Goal: Transaction & Acquisition: Purchase product/service

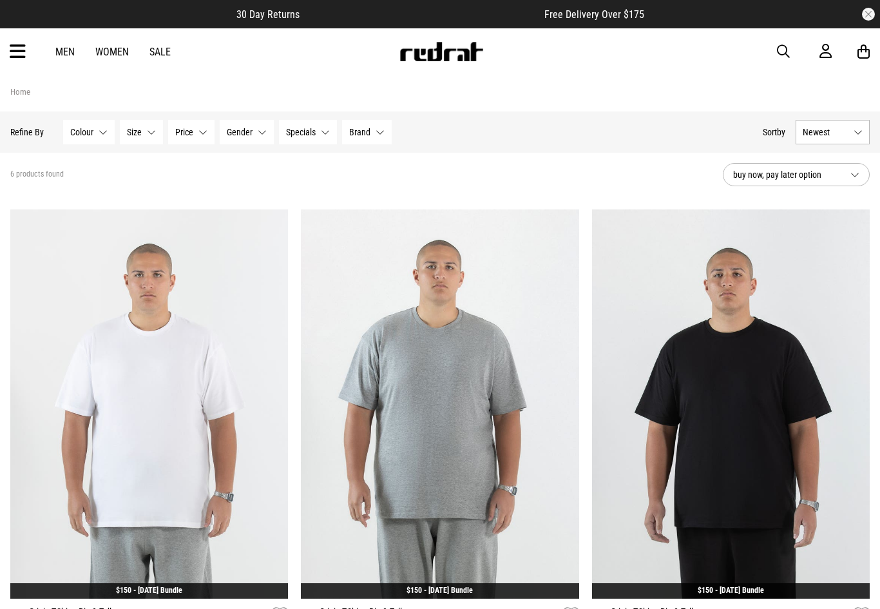
click at [117, 57] on link "Women" at bounding box center [112, 52] width 34 height 12
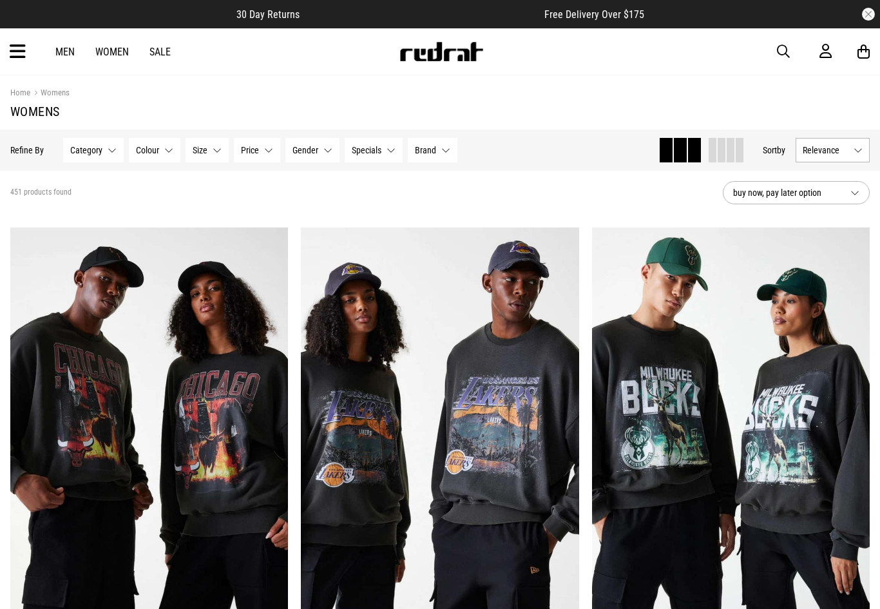
click at [783, 53] on span "button" at bounding box center [783, 51] width 13 height 15
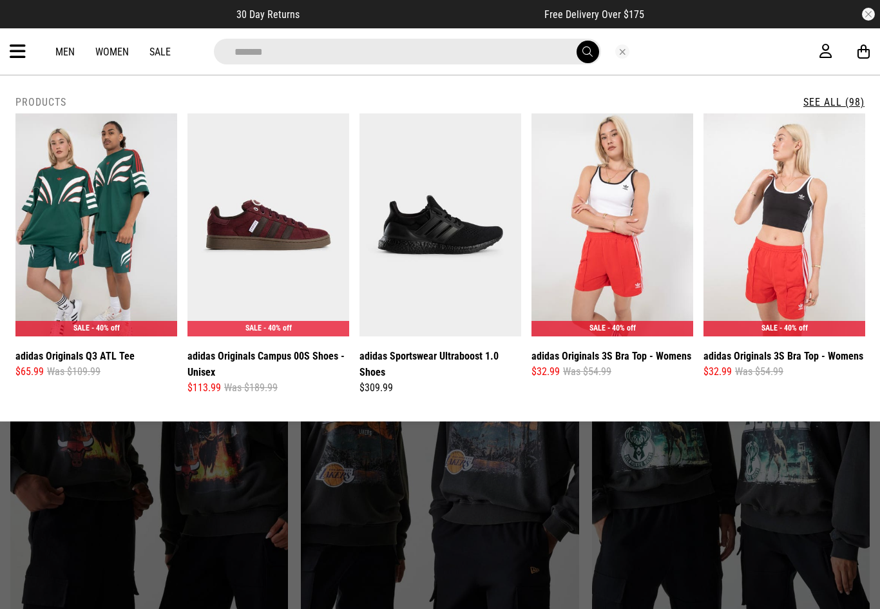
type input "******"
click at [587, 52] on button "submit" at bounding box center [588, 52] width 23 height 23
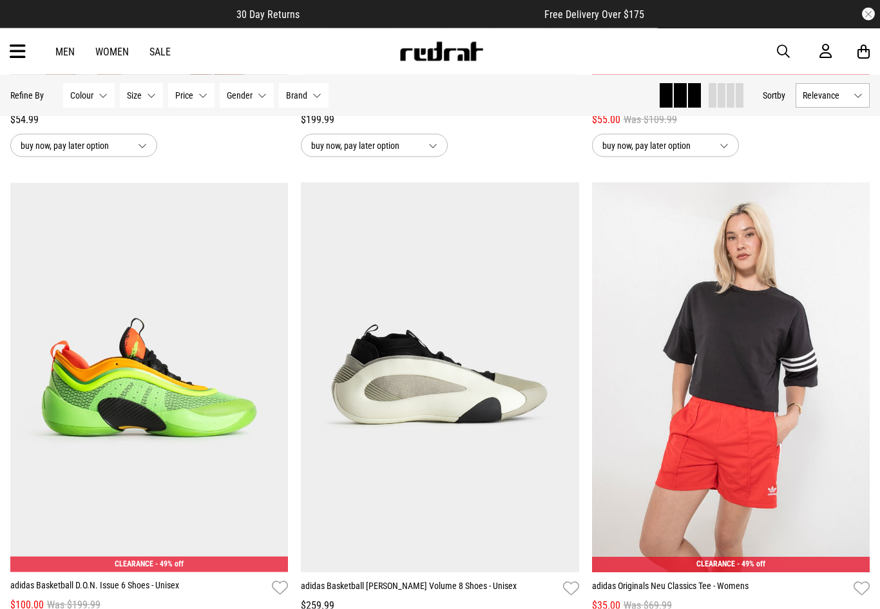
scroll to position [1483, 0]
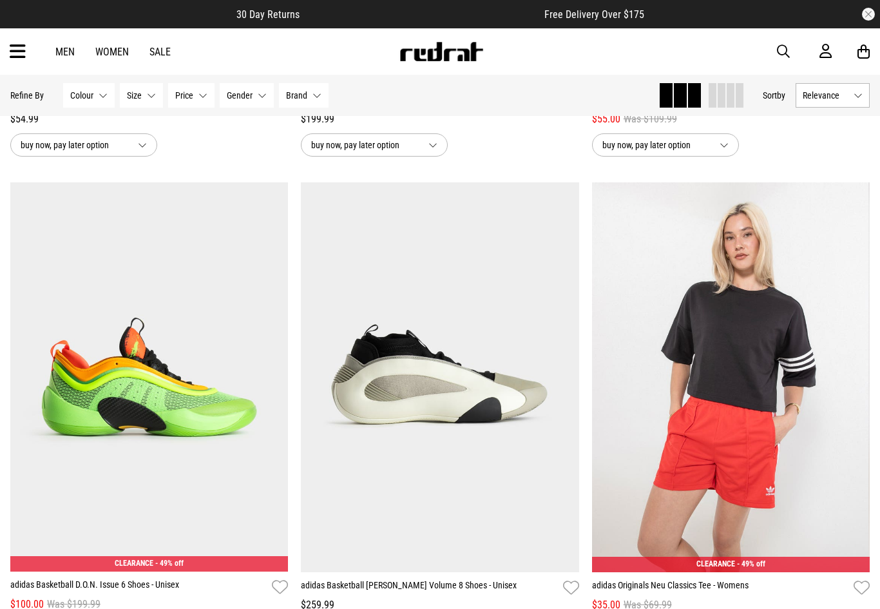
click at [744, 365] on img at bounding box center [729, 377] width 278 height 390
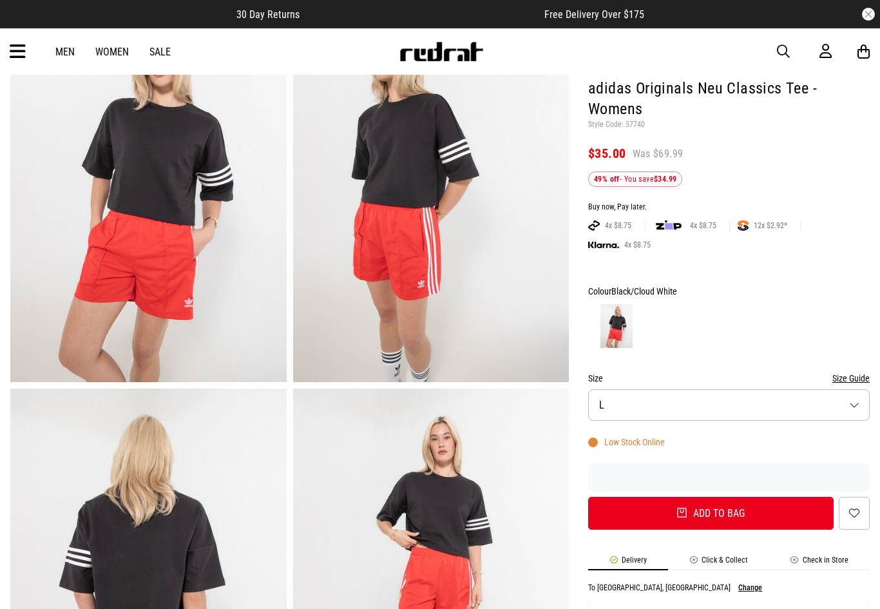
scroll to position [116, 0]
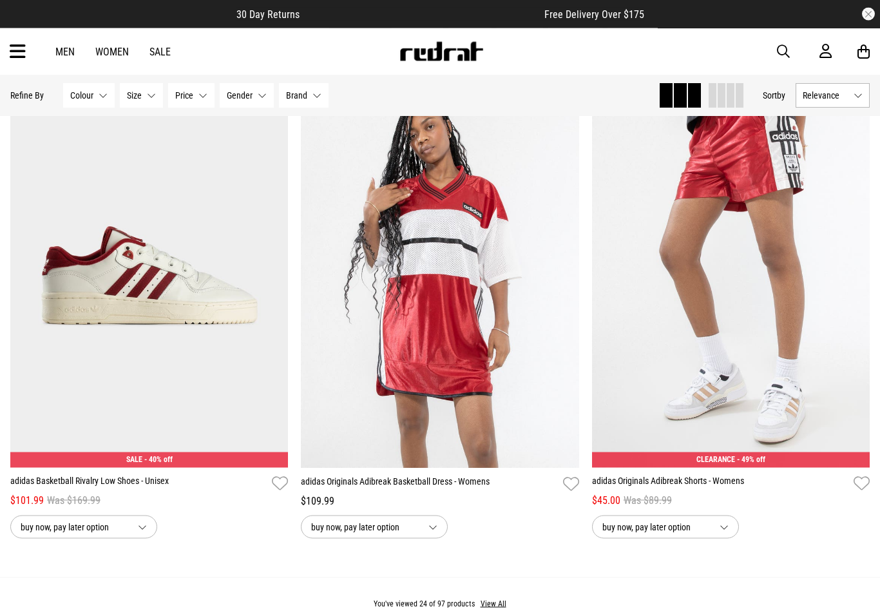
scroll to position [3545, 0]
click at [796, 211] on img at bounding box center [731, 273] width 278 height 390
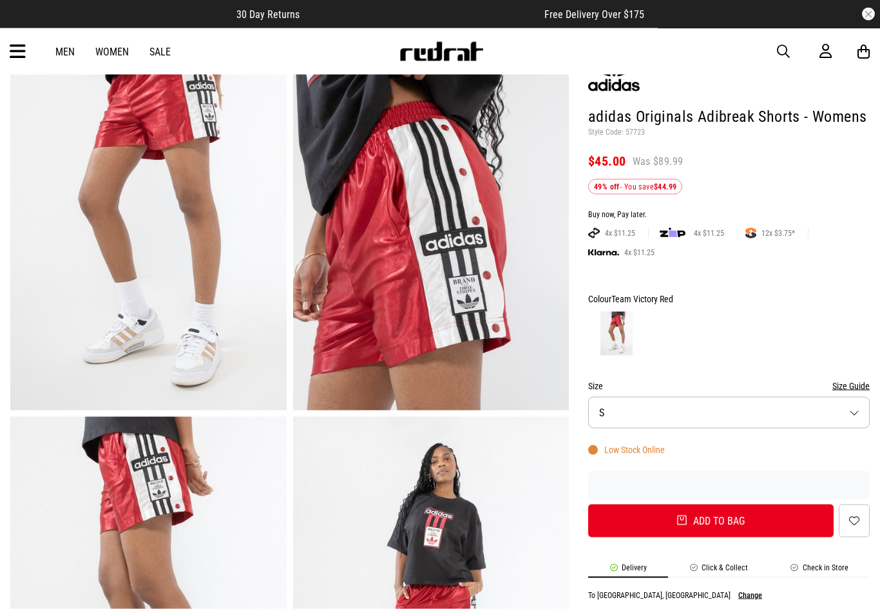
scroll to position [94, 0]
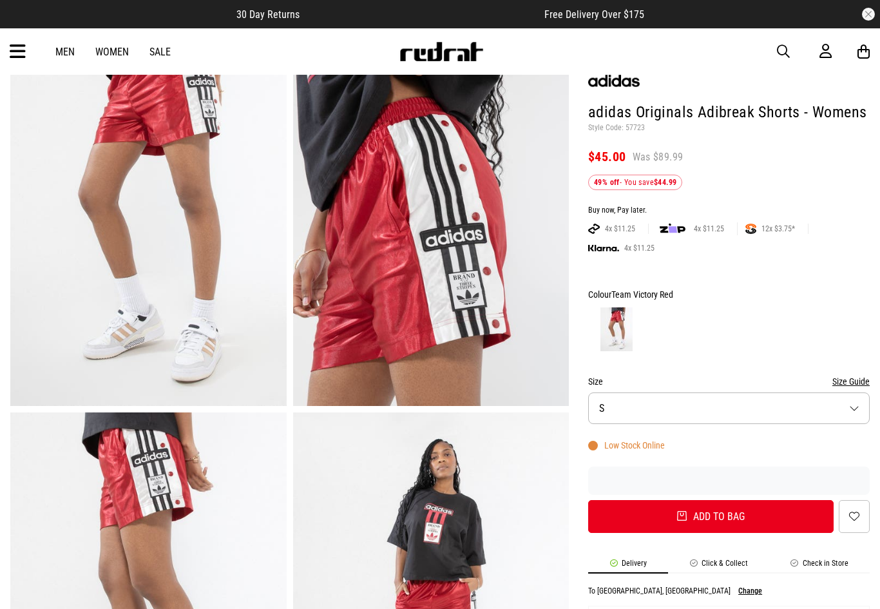
click at [662, 408] on button "Size S" at bounding box center [729, 408] width 282 height 32
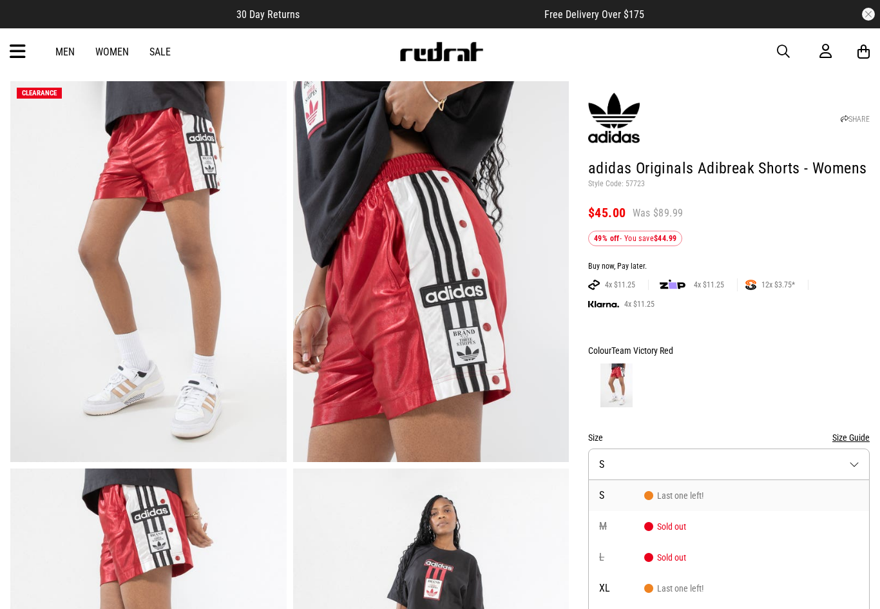
scroll to position [26, 0]
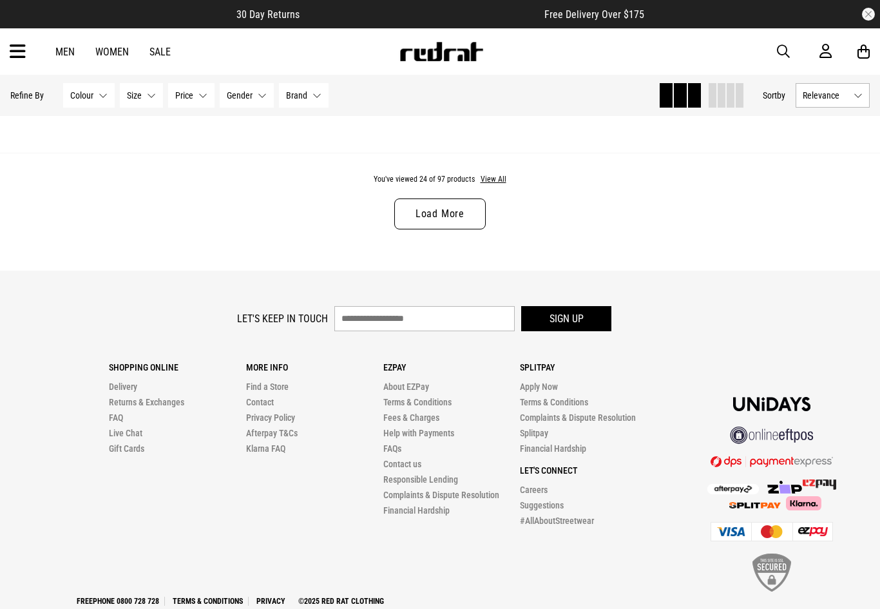
scroll to position [3983, 0]
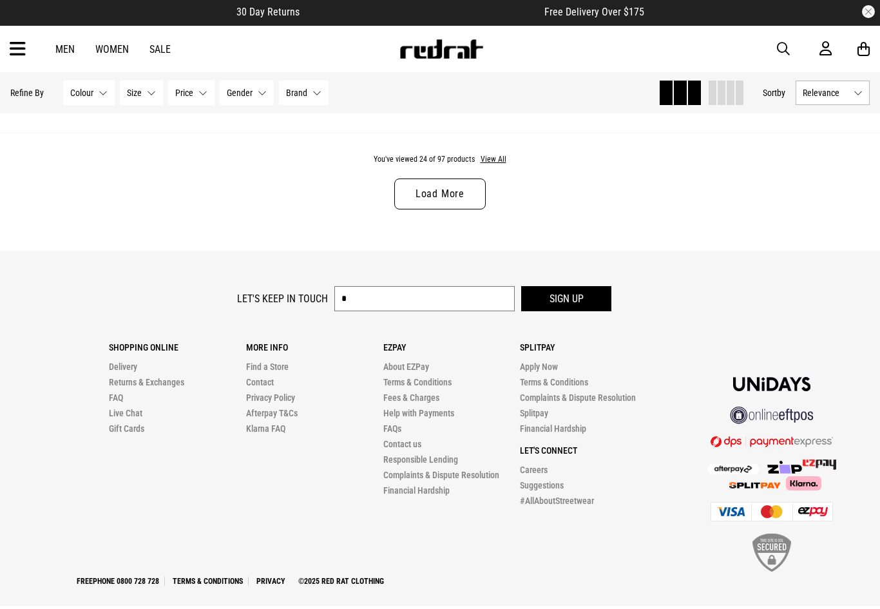
type input "*"
click at [472, 206] on link "Load More" at bounding box center [439, 196] width 91 height 31
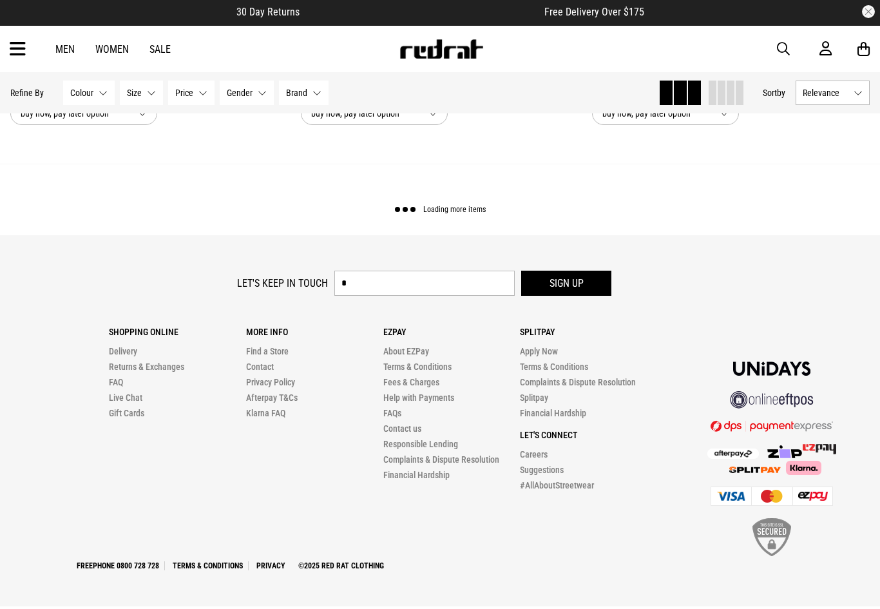
scroll to position [3941, 0]
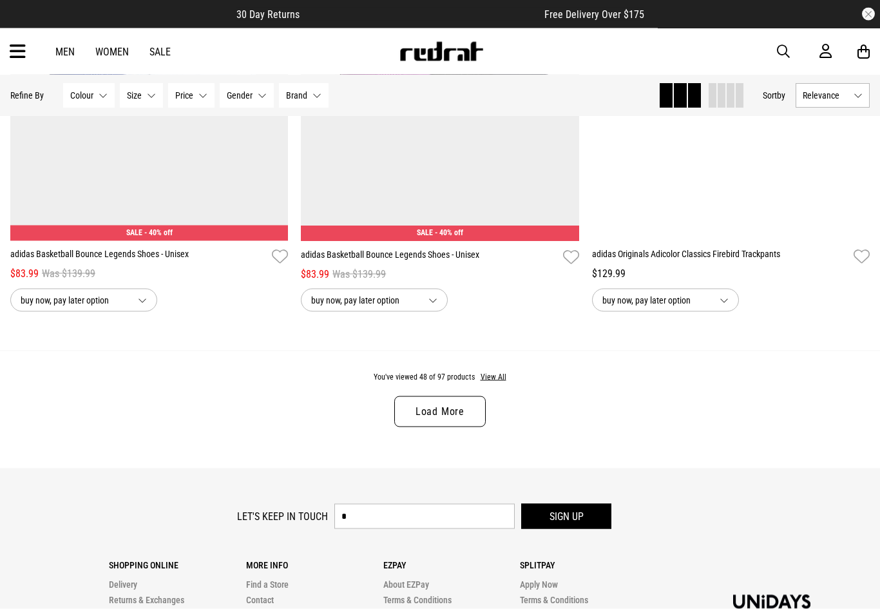
scroll to position [7654, 0]
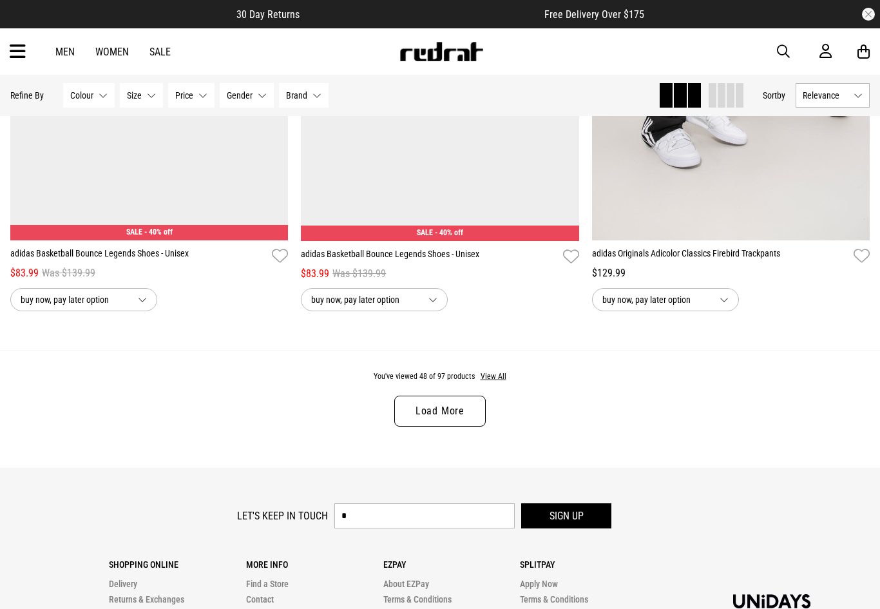
click at [478, 426] on link "Load More" at bounding box center [439, 411] width 91 height 31
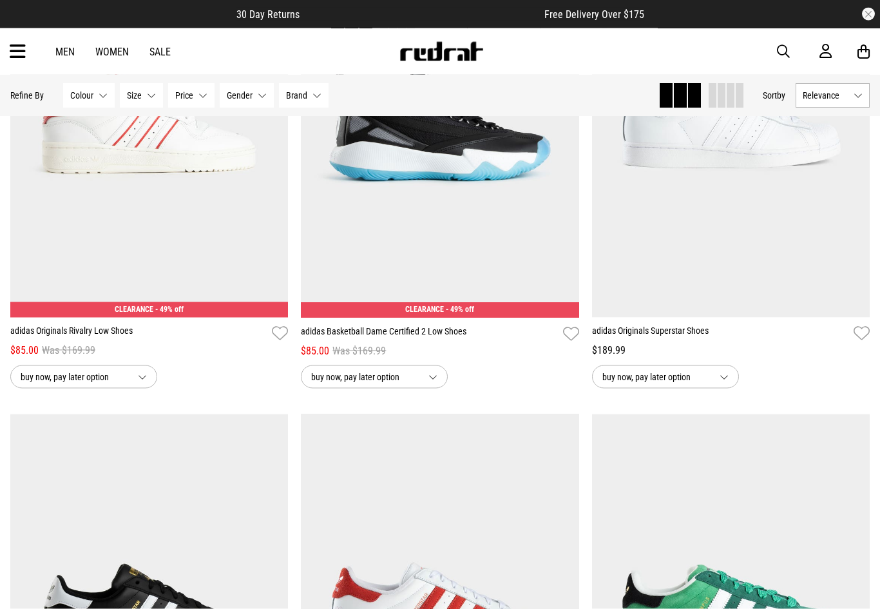
scroll to position [10979, 0]
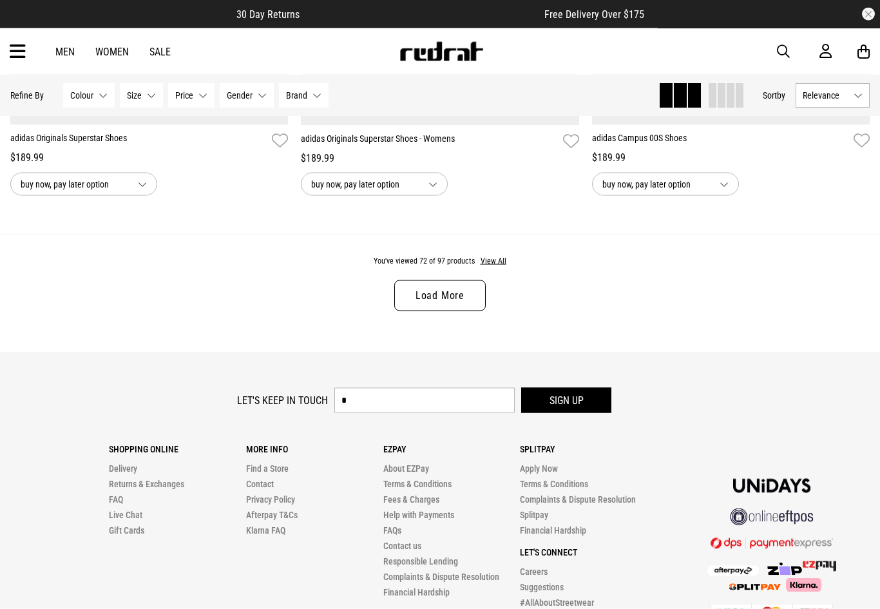
click at [481, 311] on link "Load More" at bounding box center [439, 295] width 91 height 31
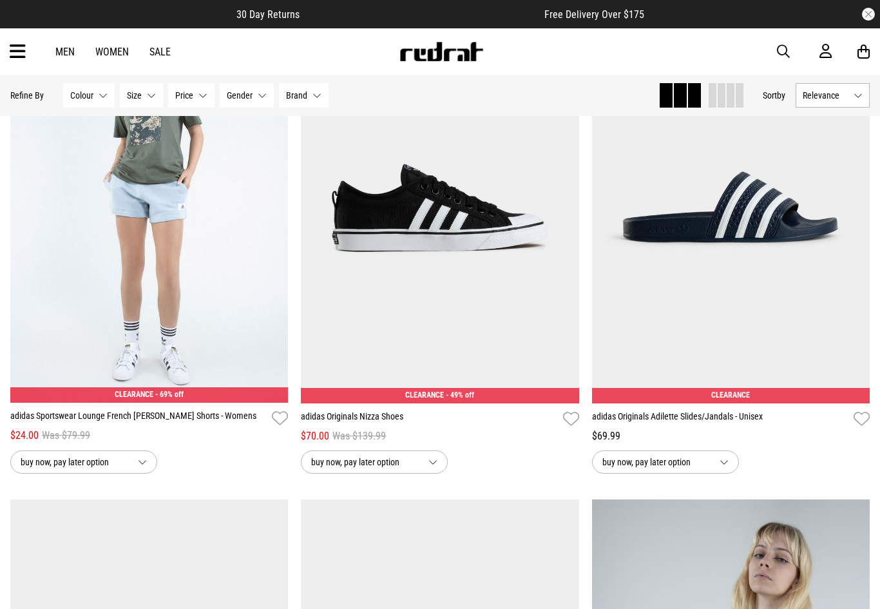
scroll to position [12348, 0]
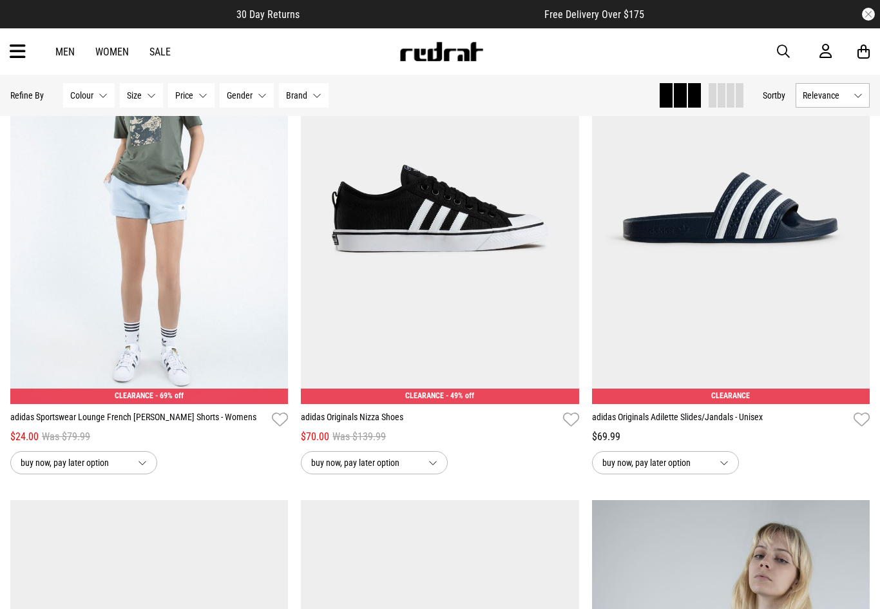
click at [247, 250] on img at bounding box center [149, 209] width 278 height 390
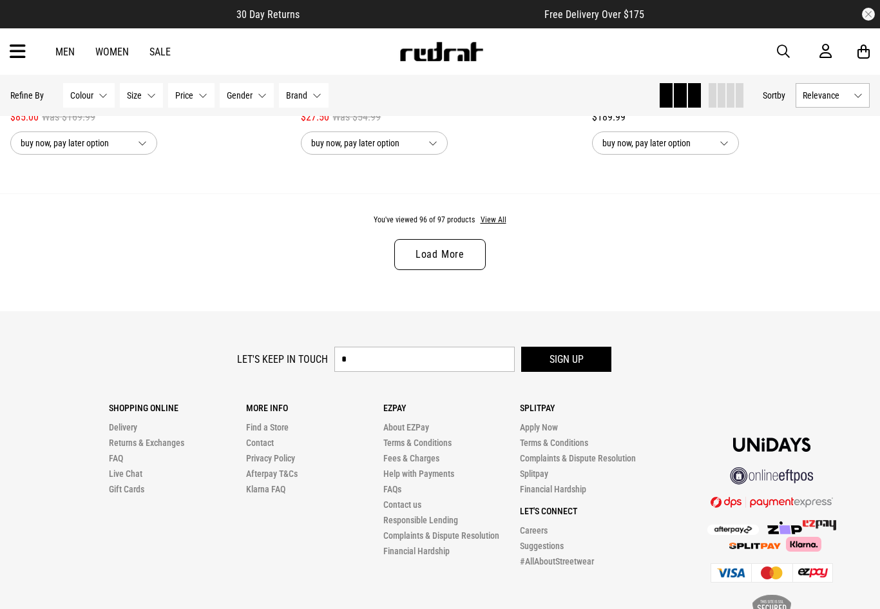
scroll to position [3923, 0]
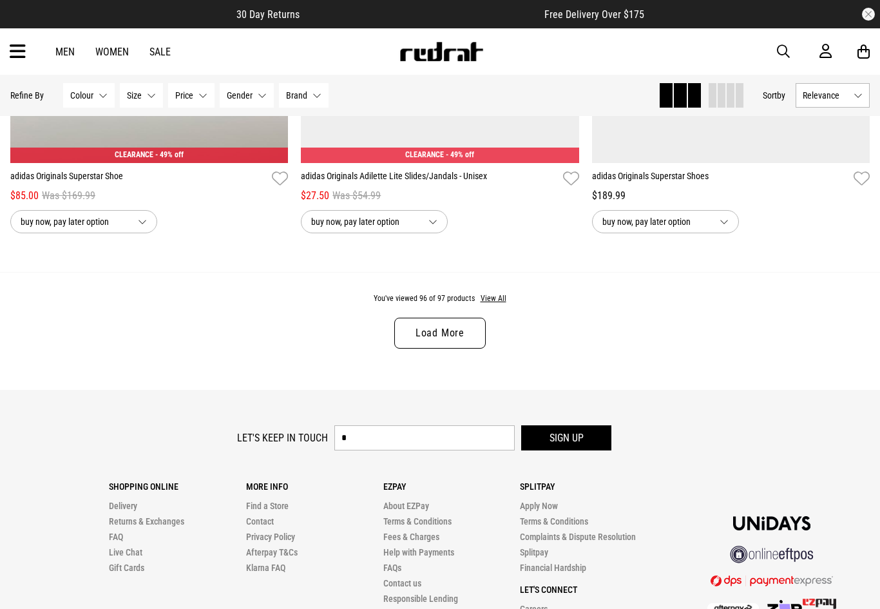
click at [479, 349] on link "Load More" at bounding box center [439, 333] width 91 height 31
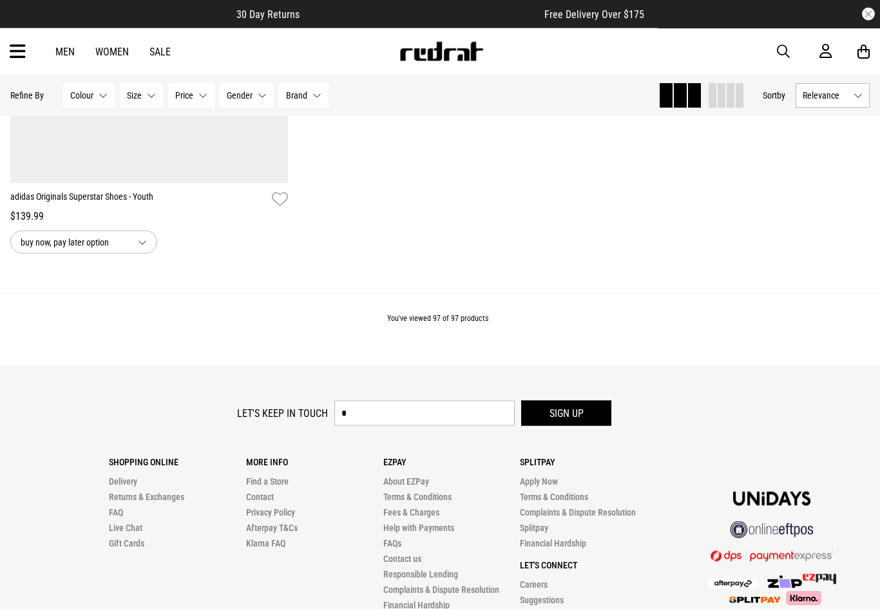
scroll to position [4388, 0]
click at [115, 65] on div "Men Women Sale Sign in New Back Footwear Back Mens Back Womens Back Youth & Kid…" at bounding box center [440, 51] width 880 height 46
click at [102, 49] on link "Women" at bounding box center [112, 52] width 34 height 12
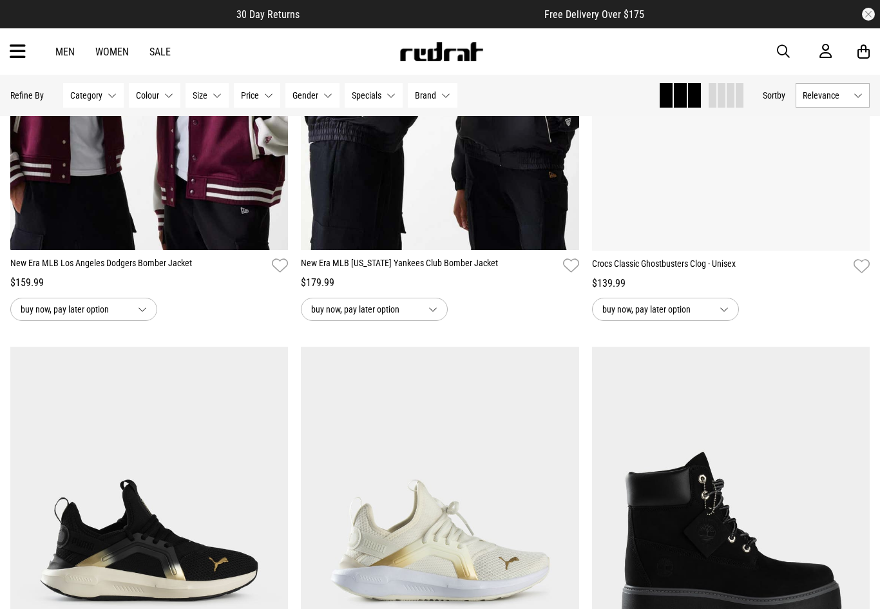
scroll to position [853, 0]
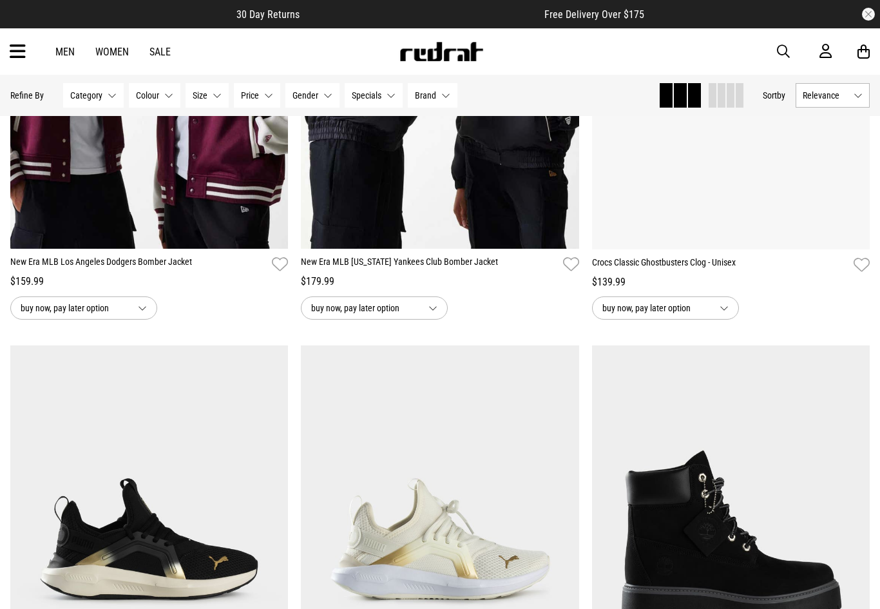
click at [24, 51] on icon at bounding box center [18, 51] width 16 height 21
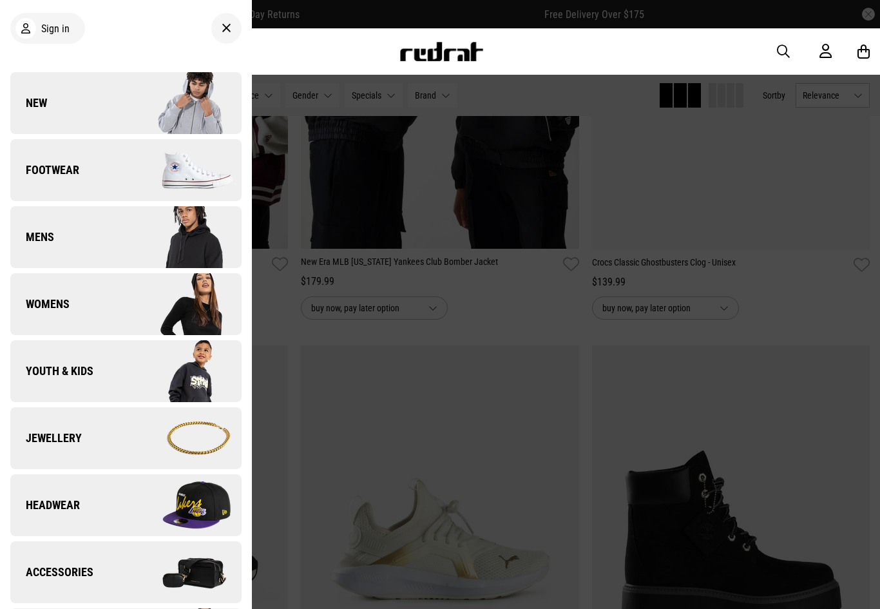
click at [202, 379] on img at bounding box center [183, 371] width 115 height 64
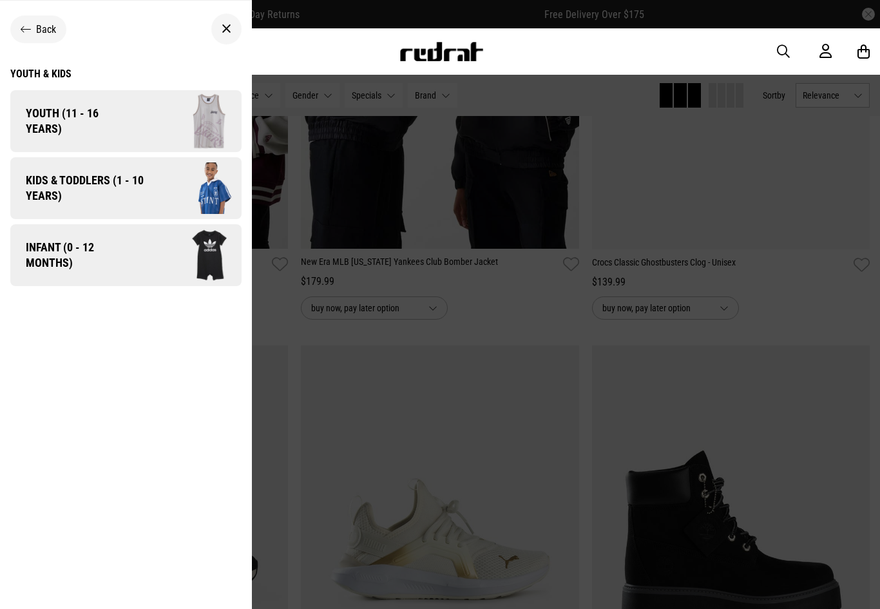
click at [158, 132] on img at bounding box center [186, 121] width 110 height 61
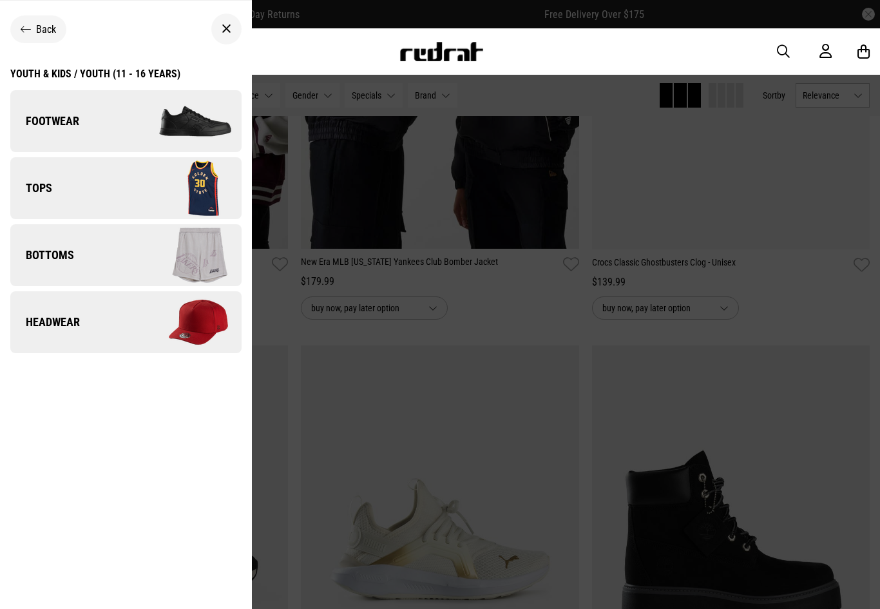
click at [153, 193] on img at bounding box center [183, 188] width 115 height 64
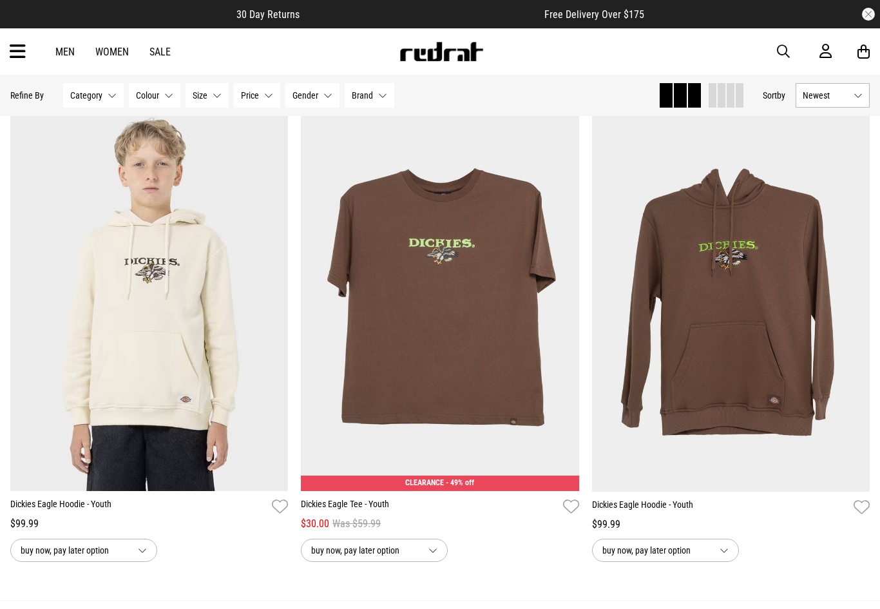
scroll to position [1581, 0]
